Goal: Information Seeking & Learning: Learn about a topic

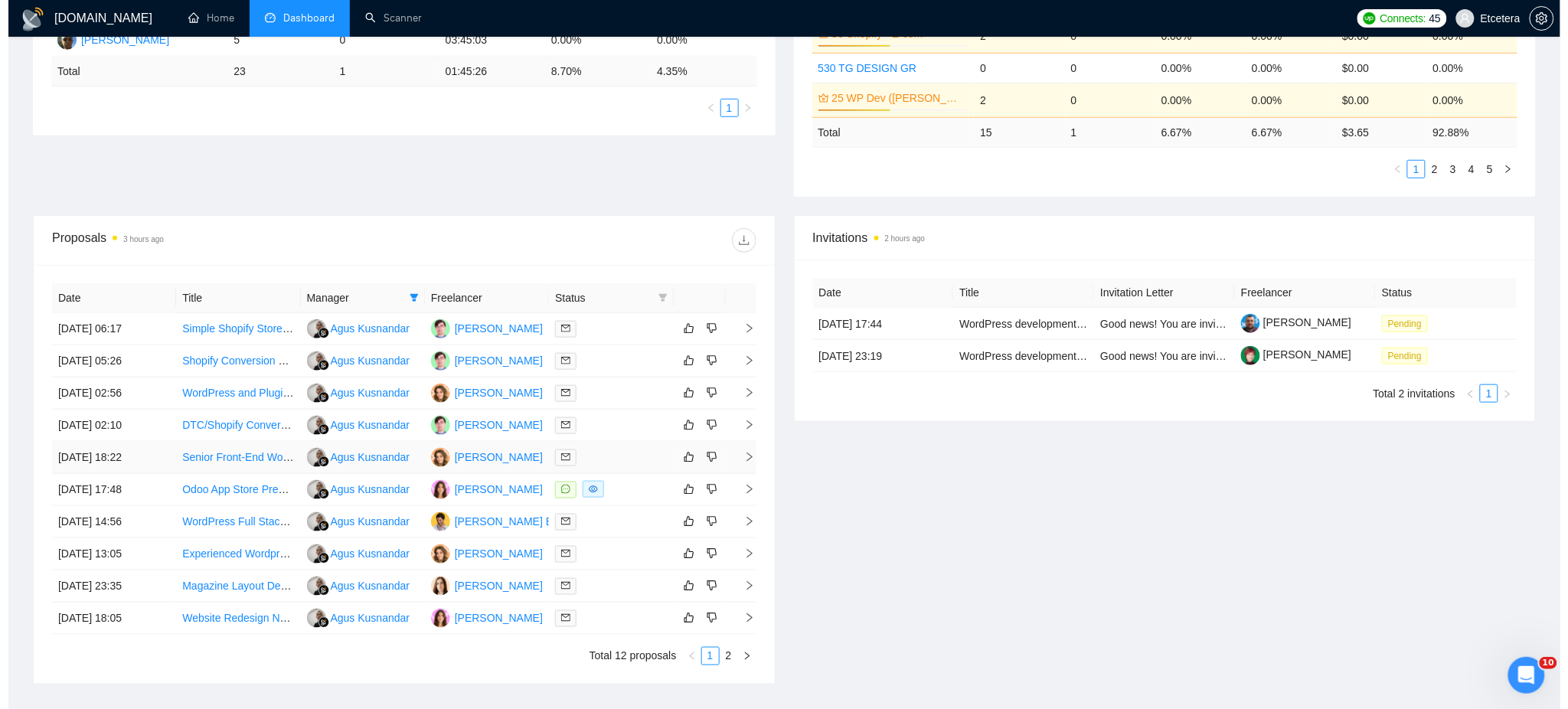
scroll to position [408, 0]
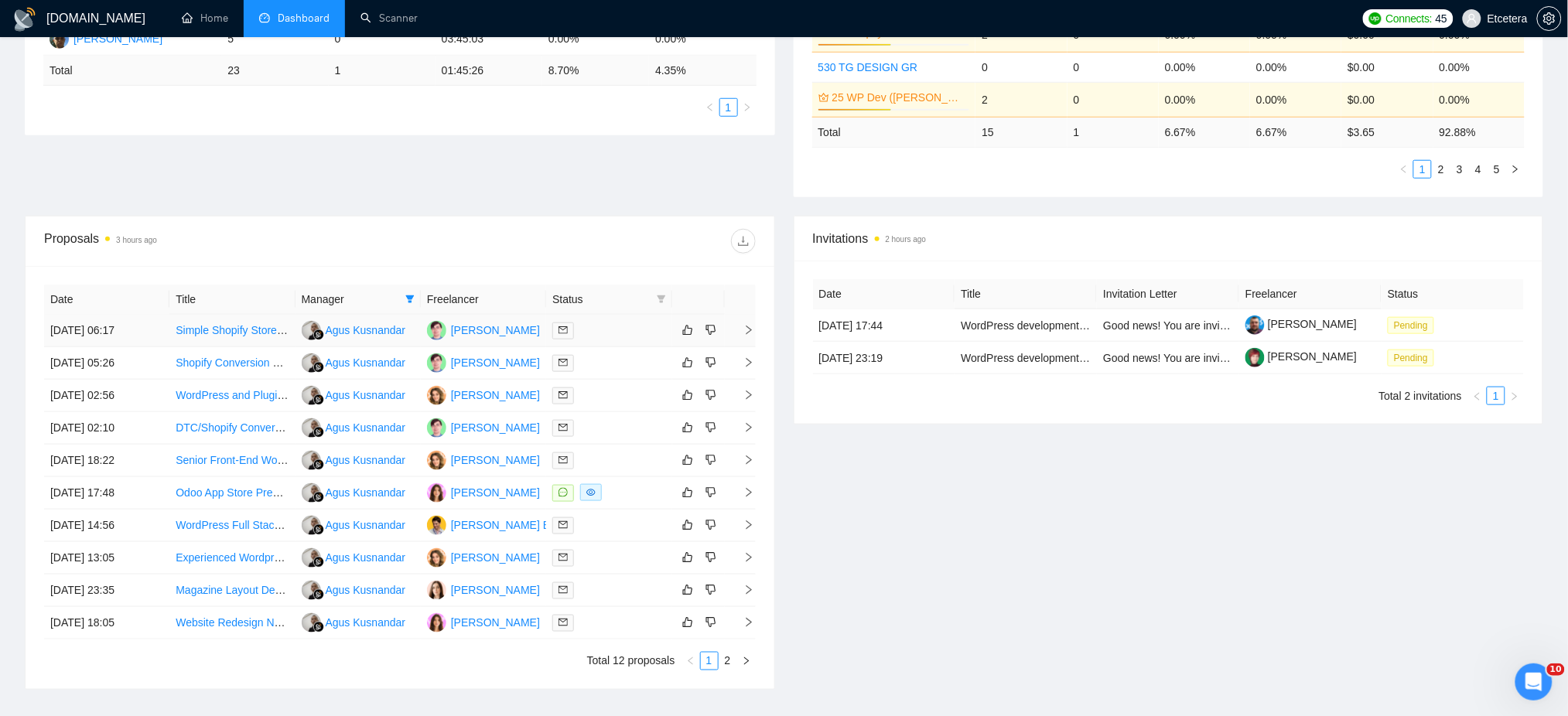
click at [593, 323] on div at bounding box center [609, 331] width 113 height 18
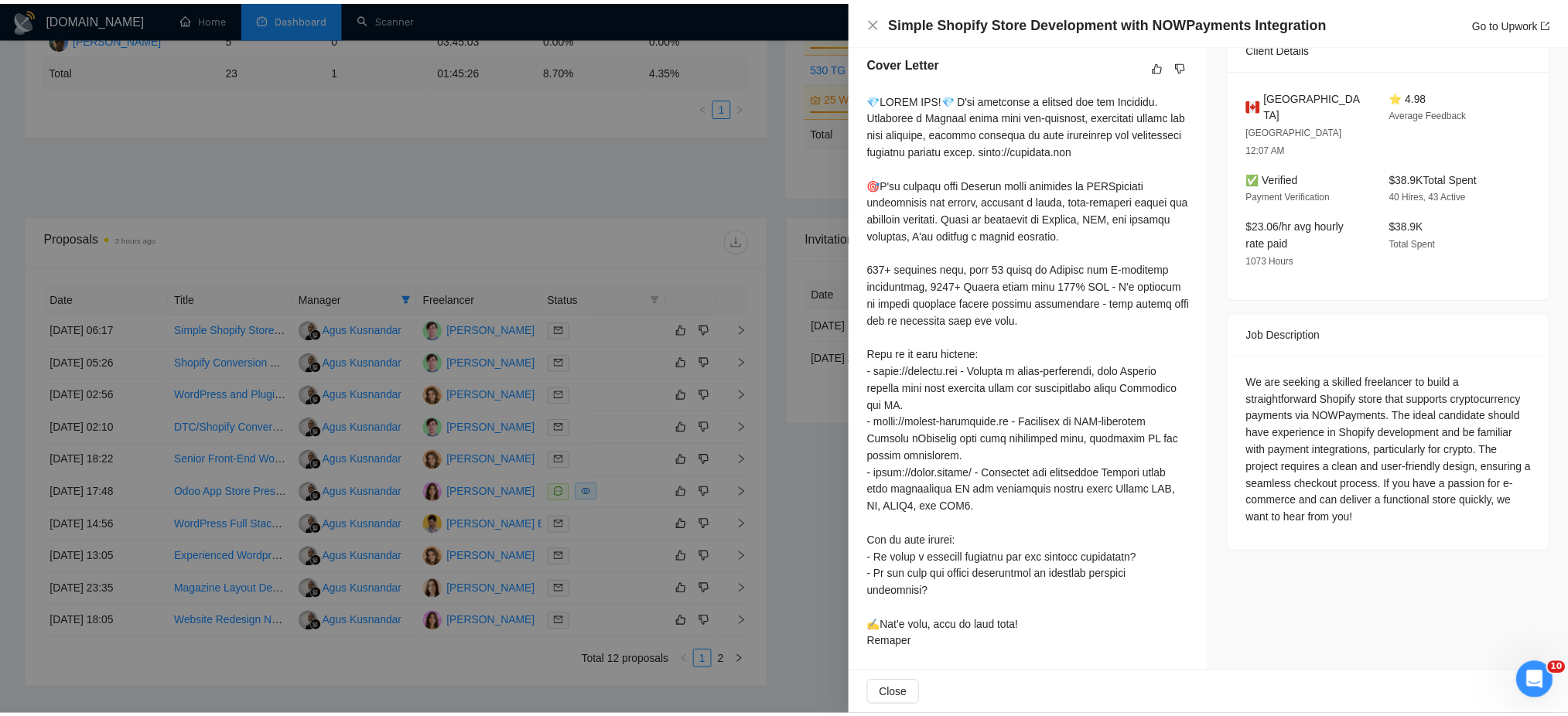
scroll to position [402, 0]
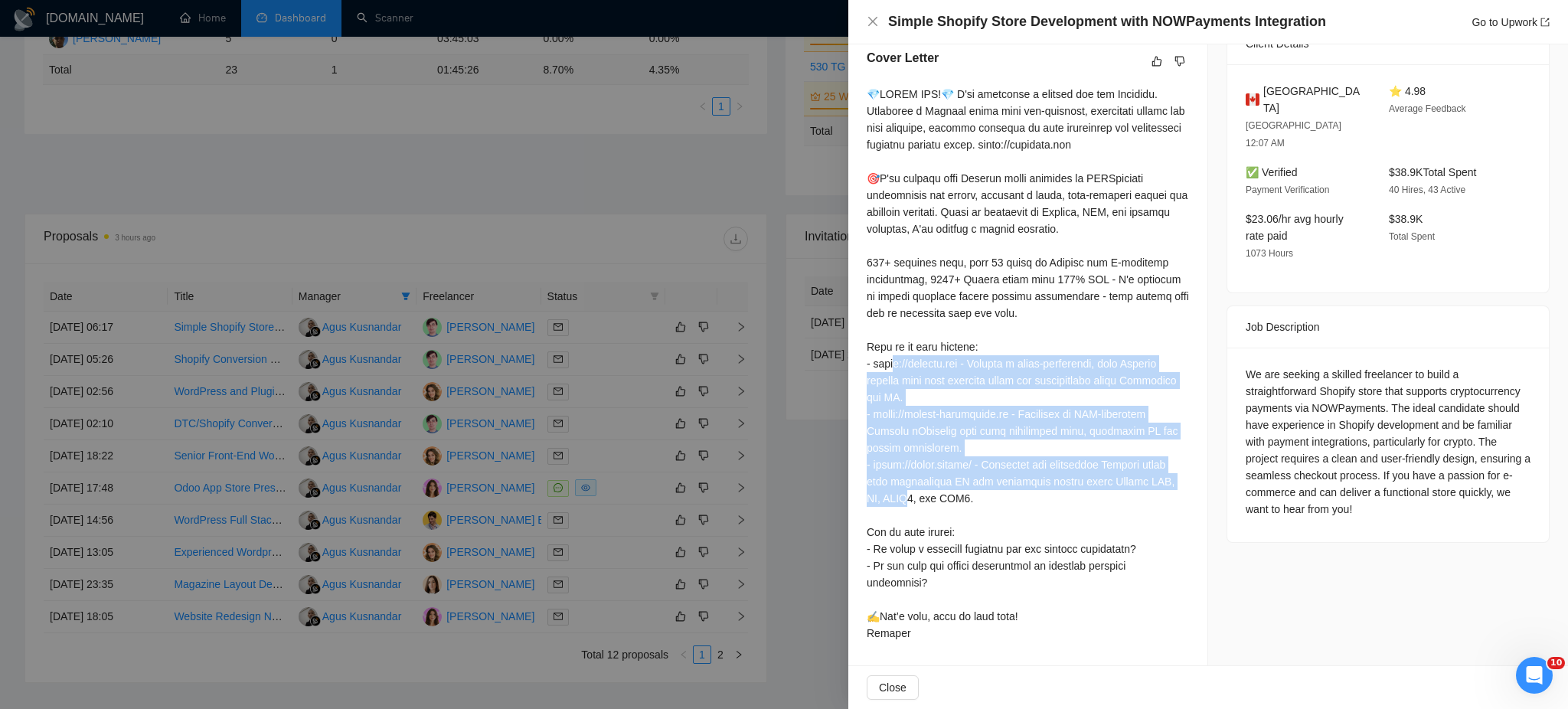
drag, startPoint x: 867, startPoint y: 346, endPoint x: 949, endPoint y: 474, distance: 152.0
click at [949, 474] on div "Cover Letter" at bounding box center [1027, 348] width 359 height 636
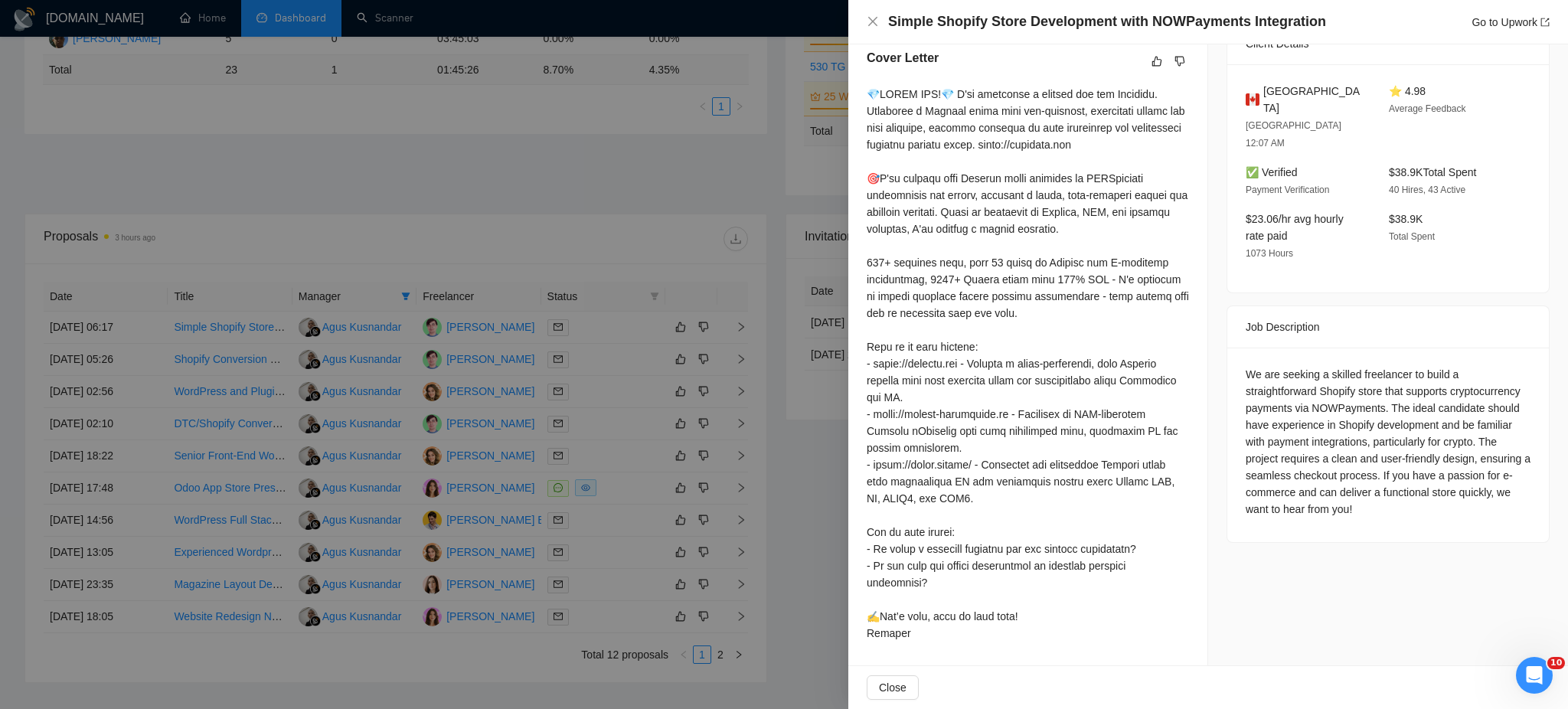
click at [977, 500] on div at bounding box center [1028, 364] width 323 height 556
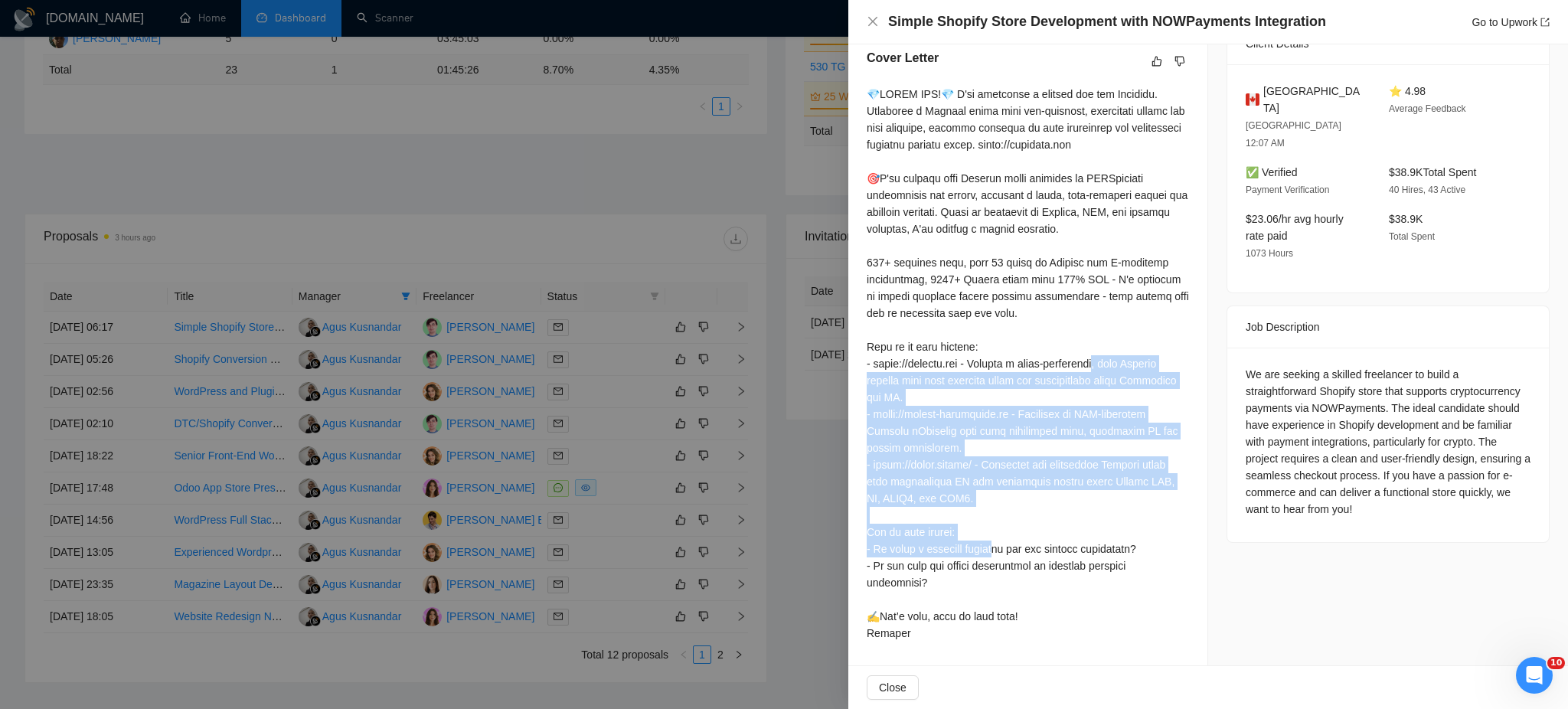
drag, startPoint x: 901, startPoint y: 490, endPoint x: 857, endPoint y: 367, distance: 130.6
click at [857, 367] on div "Cover Letter" at bounding box center [1027, 348] width 359 height 636
copy div "ast Shopify landing page with engaging icons and infographics using Photoshop a…"
click at [875, 20] on icon "close" at bounding box center [872, 21] width 9 height 9
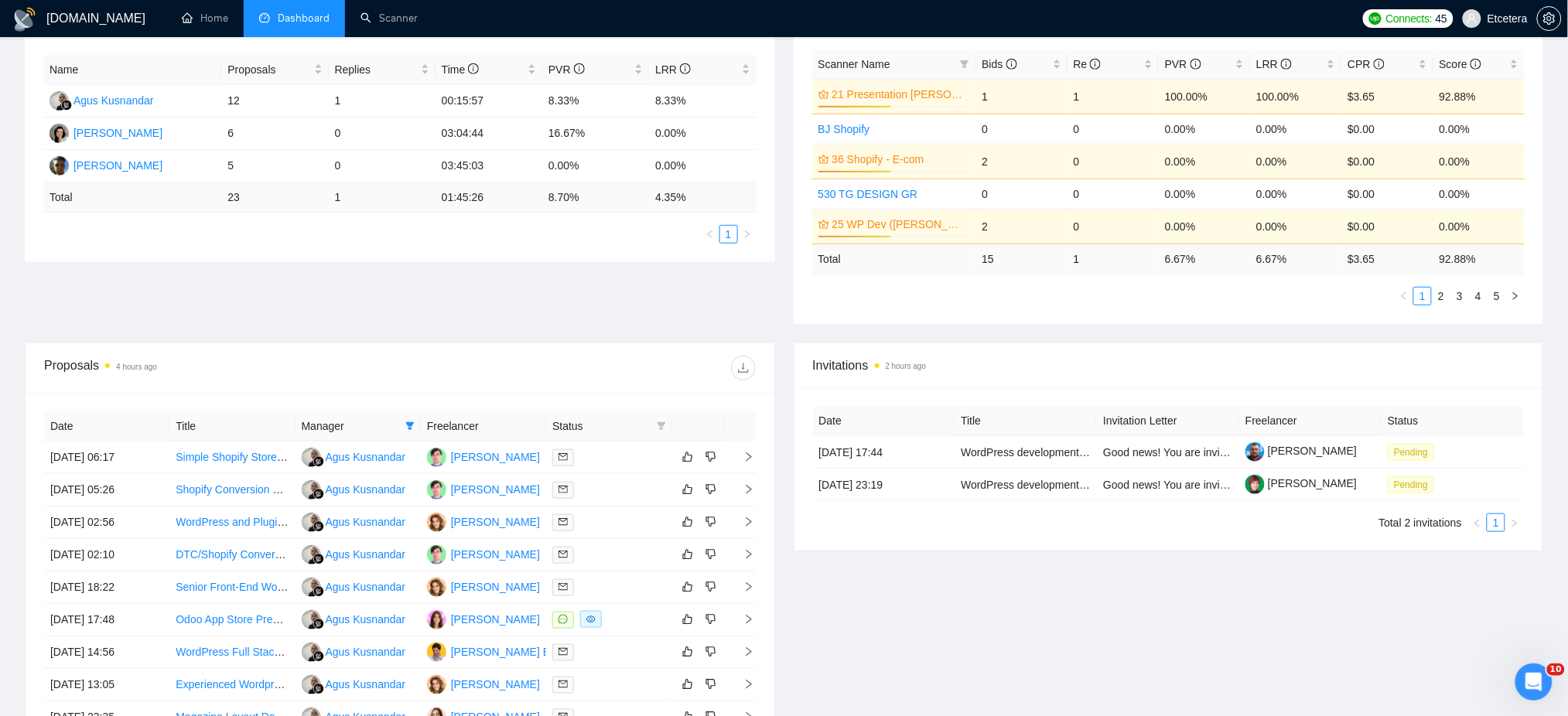
scroll to position [103, 0]
